Goal: Task Accomplishment & Management: Use online tool/utility

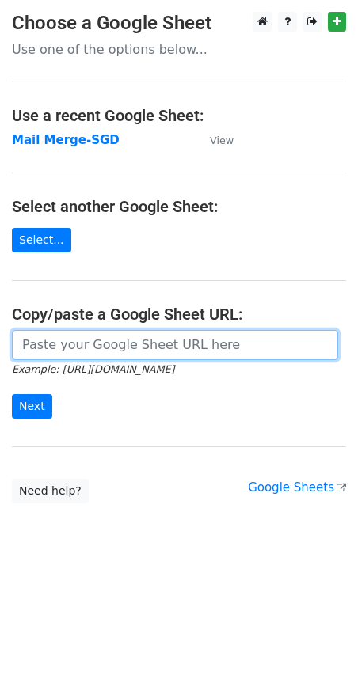
click at [103, 343] on input "url" at bounding box center [175, 345] width 326 height 30
paste input "https://docs.google.com/spreadsheets/d/1jNIuOAK9ubnB9XCiOiTZWoruZzbXrSiWjAIvgOd…"
type input "https://docs.google.com/spreadsheets/d/1jNIuOAK9ubnB9XCiOiTZWoruZzbXrSiWjAIvgOd…"
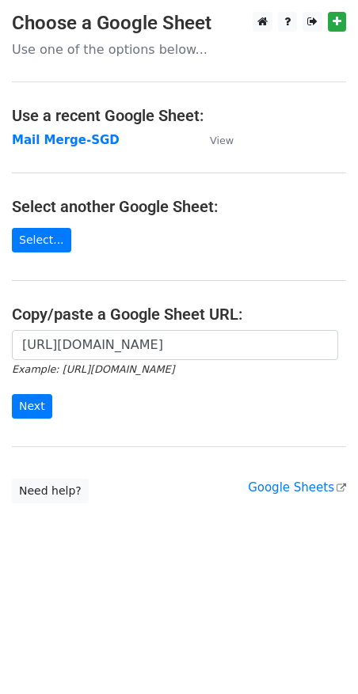
scroll to position [0, 0]
click at [46, 400] on input "Next" at bounding box center [32, 406] width 40 height 25
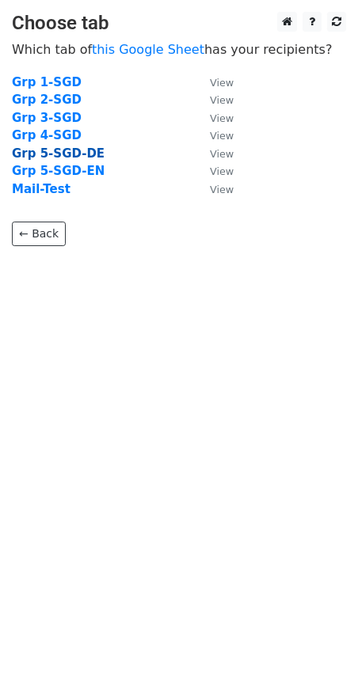
click at [66, 150] on strong "Grp 5-SGD-DE" at bounding box center [58, 153] width 93 height 14
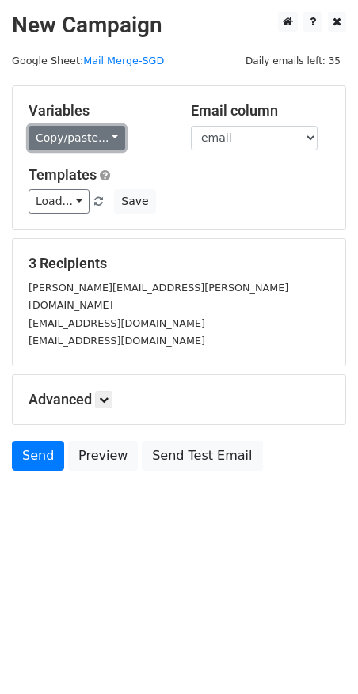
click at [57, 150] on link "Copy/paste..." at bounding box center [76, 138] width 97 height 25
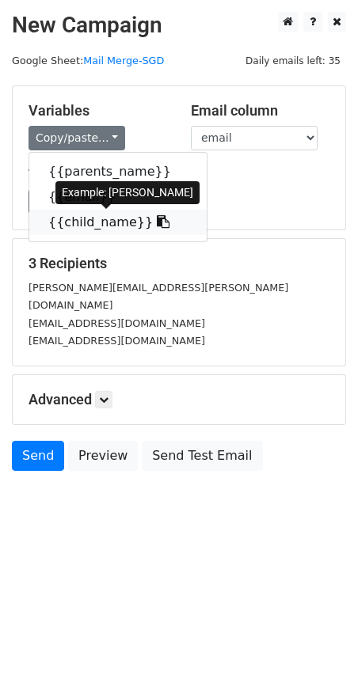
click at [61, 220] on link "{{child_name}}" at bounding box center [117, 222] width 177 height 25
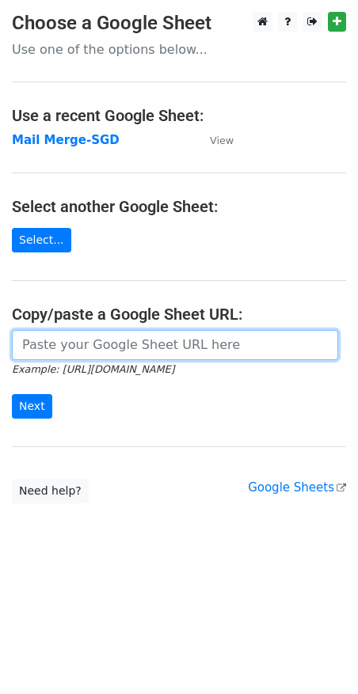
click at [73, 347] on input "url" at bounding box center [175, 345] width 326 height 30
paste input "[URL][DOMAIN_NAME]"
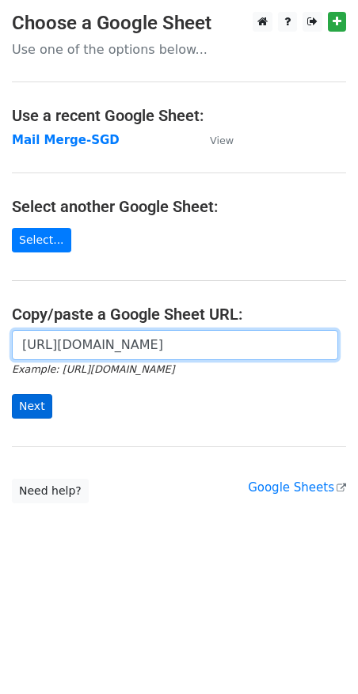
type input "https://docs.google.com/spreadsheets/d/1jNIuOAK9ubnB9XCiOiTZWoruZzbXrSiWjAIvgOd…"
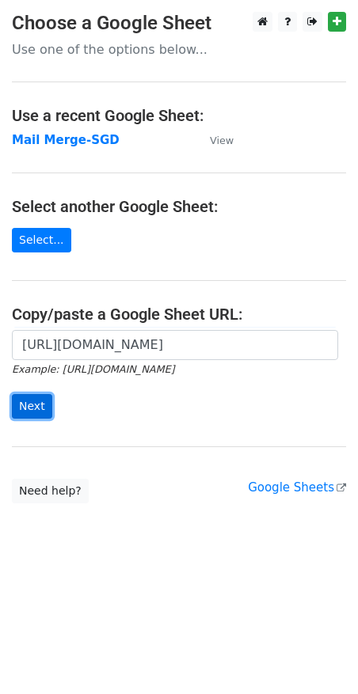
click at [28, 404] on input "Next" at bounding box center [32, 406] width 40 height 25
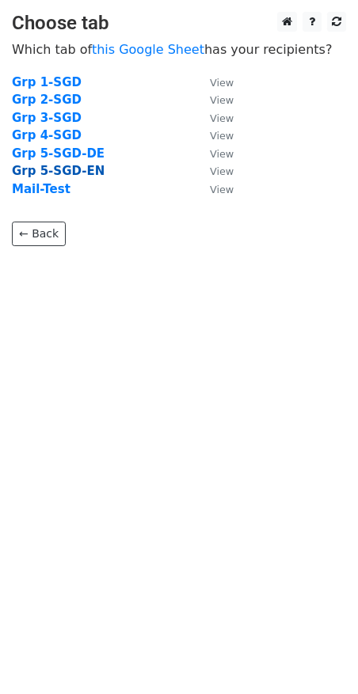
click at [74, 167] on strong "Grp 5-SGD-EN" at bounding box center [58, 171] width 93 height 14
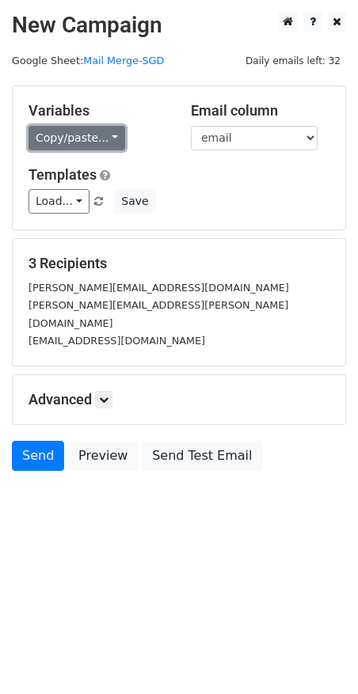
click at [79, 140] on link "Copy/paste..." at bounding box center [76, 138] width 97 height 25
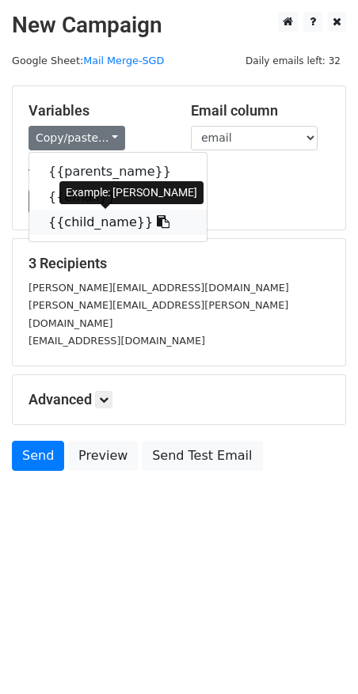
click at [74, 217] on link "{{child_name}}" at bounding box center [117, 222] width 177 height 25
